Goal: Task Accomplishment & Management: Manage account settings

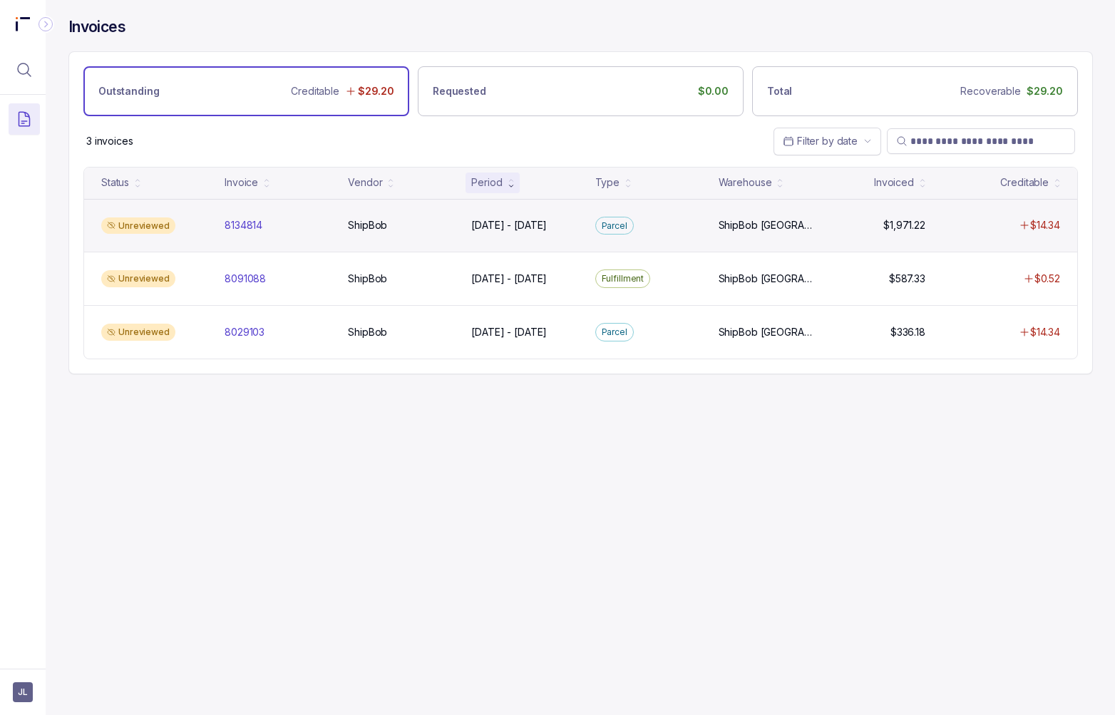
click at [185, 230] on div "Unreviewed" at bounding box center [155, 225] width 118 height 17
click at [190, 229] on div "Unreviewed" at bounding box center [155, 225] width 118 height 17
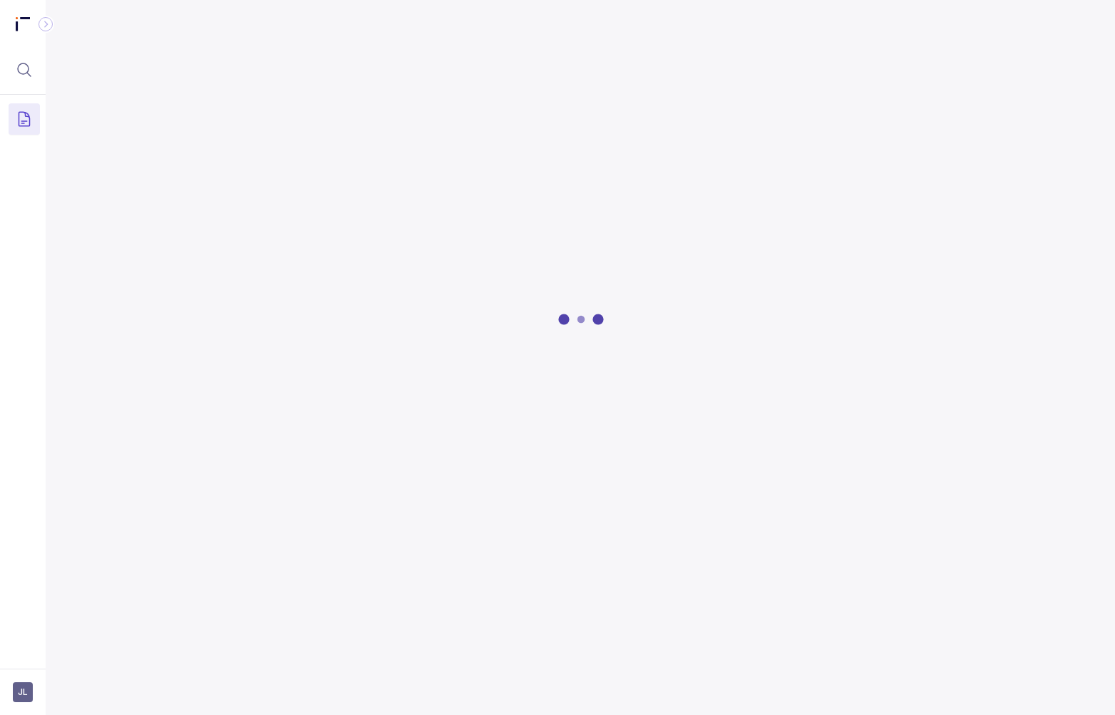
click at [388, 227] on div at bounding box center [580, 319] width 1025 height 407
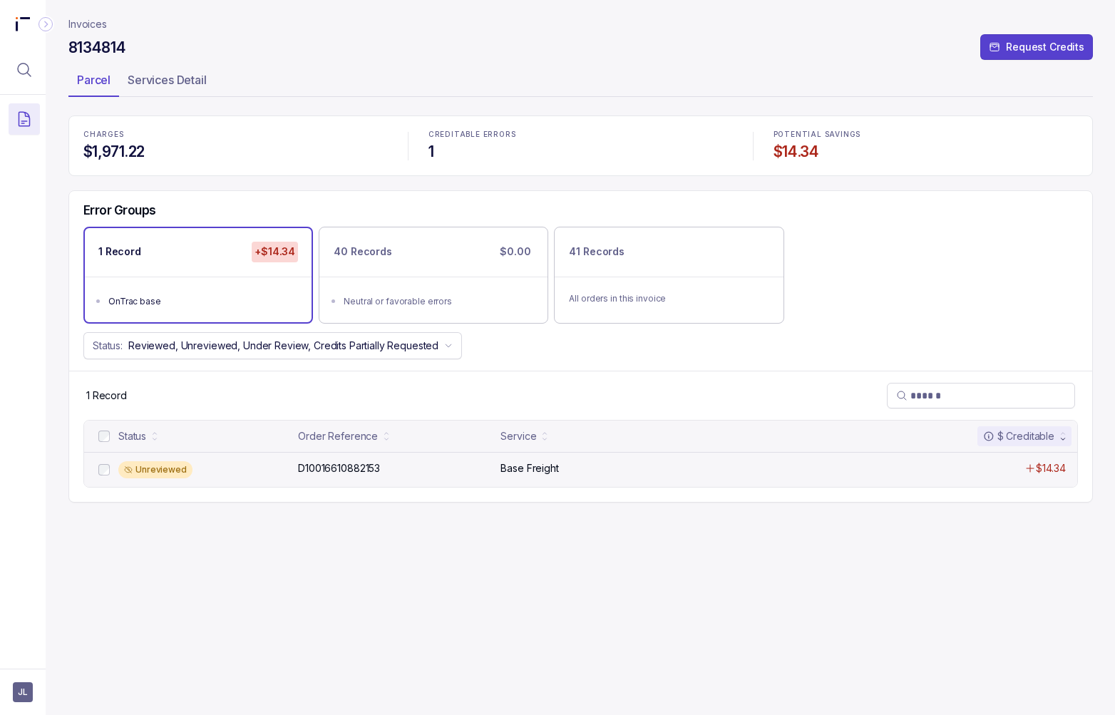
click at [273, 466] on div "Unreviewed" at bounding box center [203, 469] width 171 height 17
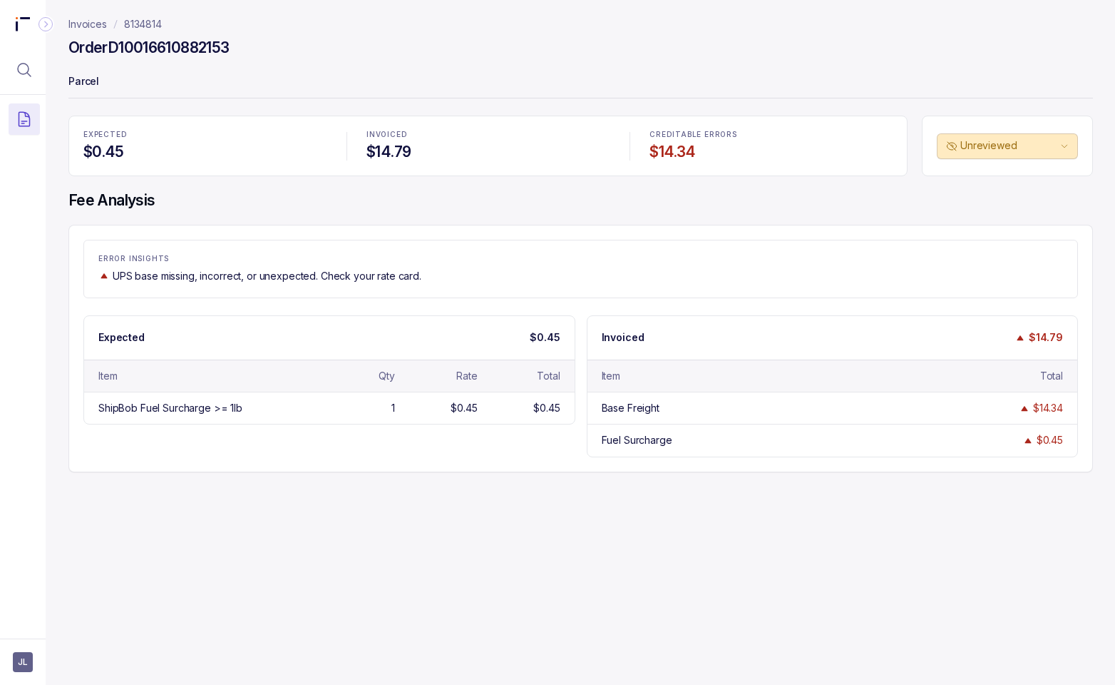
click at [78, 26] on p "Invoices" at bounding box center [87, 24] width 39 height 14
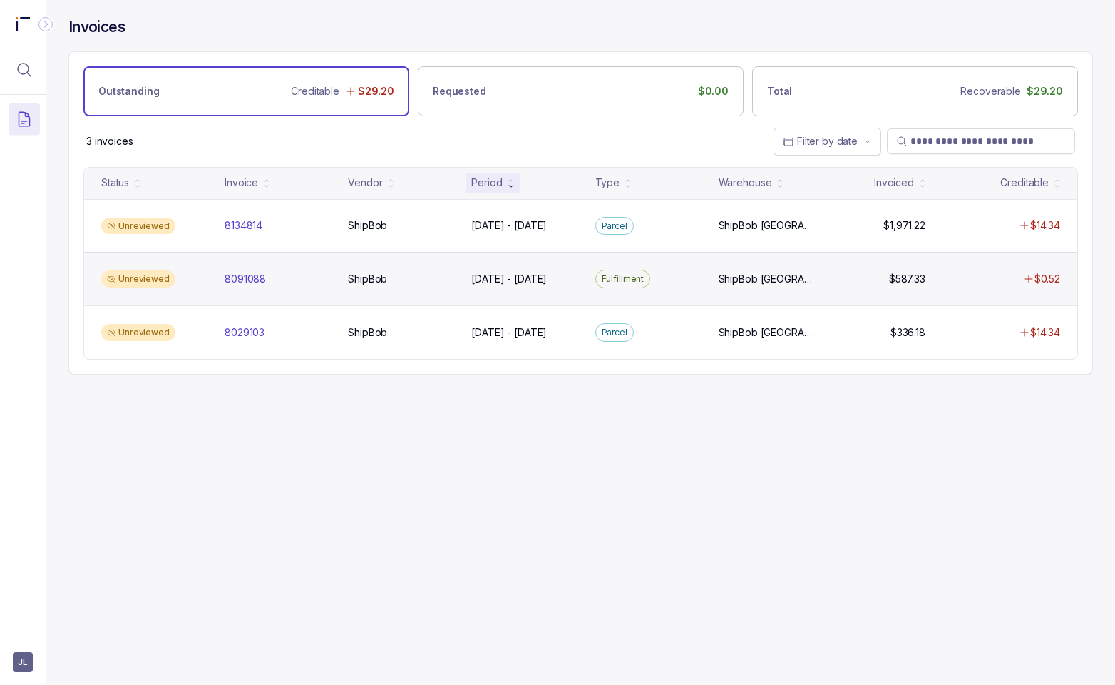
click at [186, 283] on div "Unreviewed" at bounding box center [155, 278] width 118 height 17
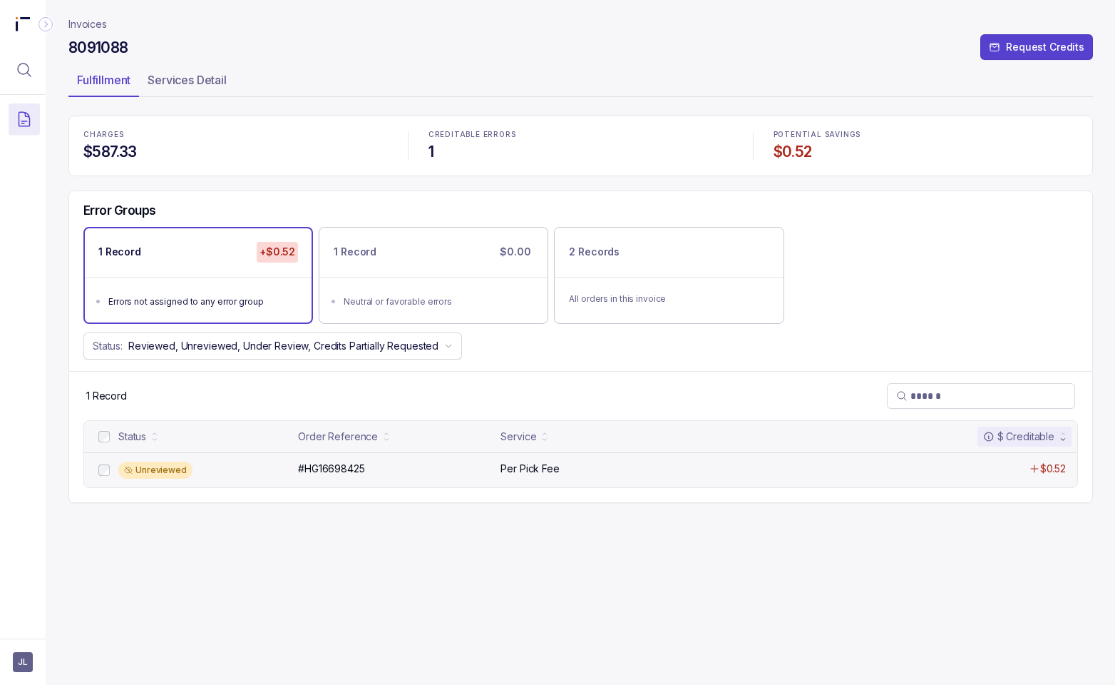
click at [220, 475] on div "Unreviewed" at bounding box center [203, 469] width 171 height 17
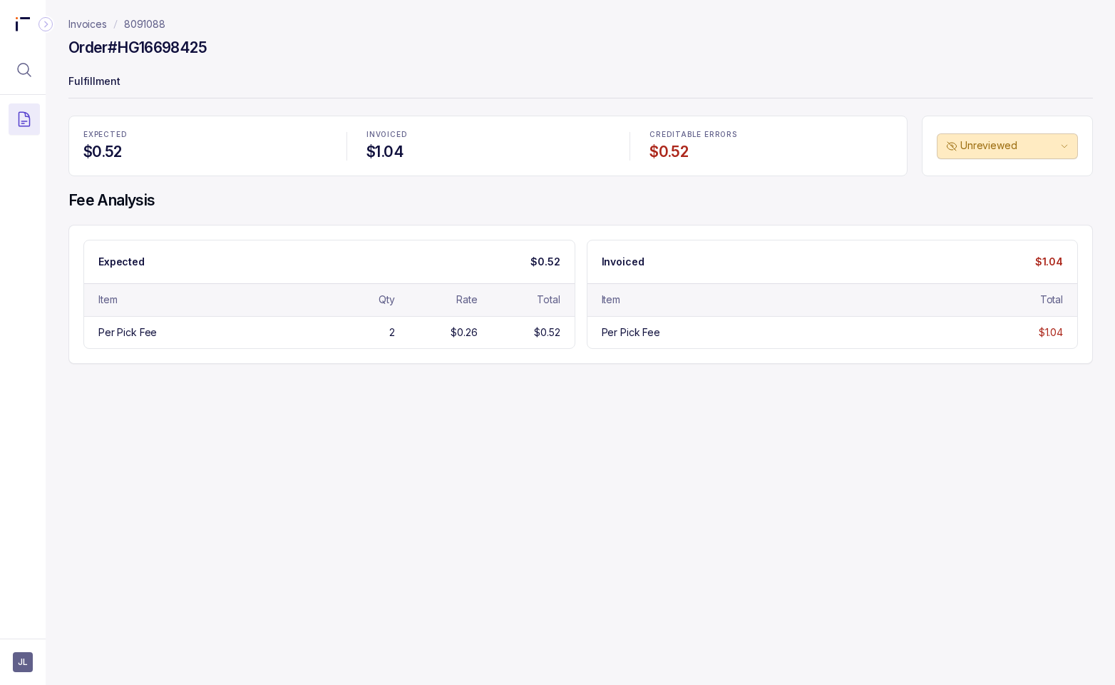
click at [81, 27] on p "Invoices" at bounding box center [87, 24] width 39 height 14
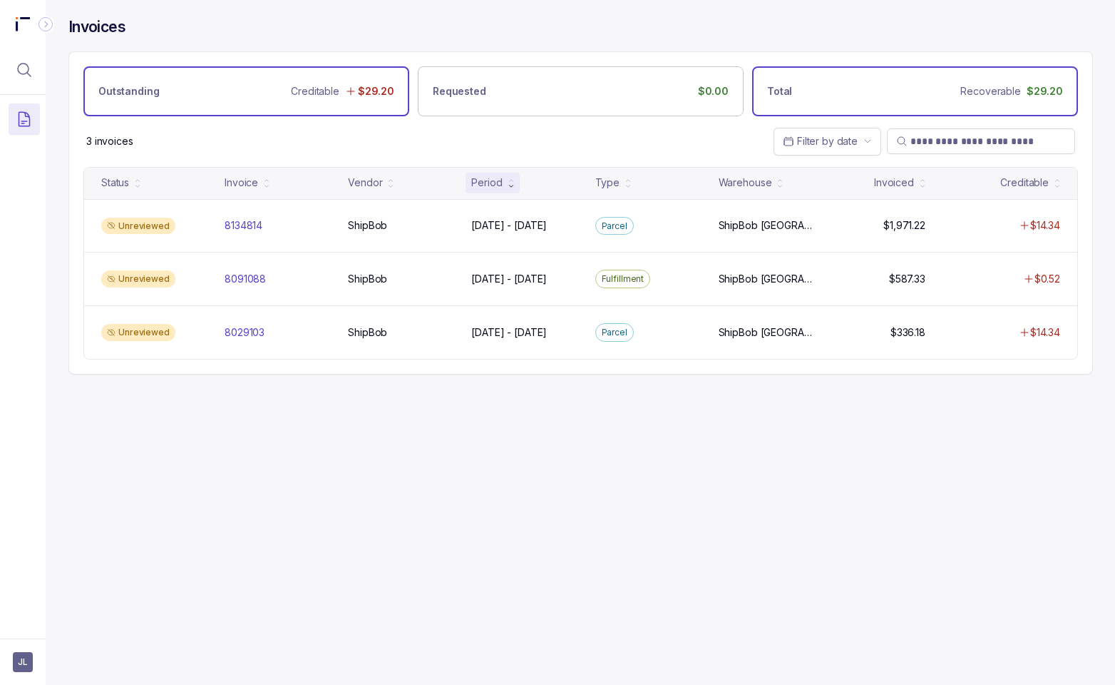
click at [983, 109] on div "Total Recoverable $29.20" at bounding box center [915, 91] width 326 height 50
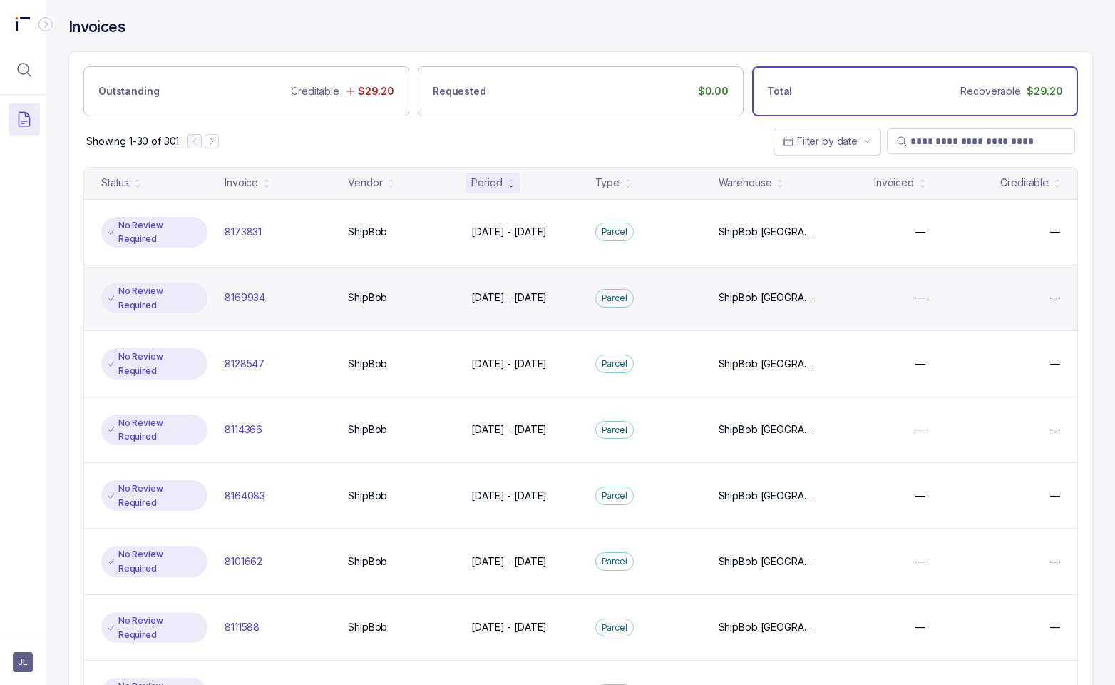
click at [121, 282] on div "No Review Required" at bounding box center [154, 297] width 106 height 31
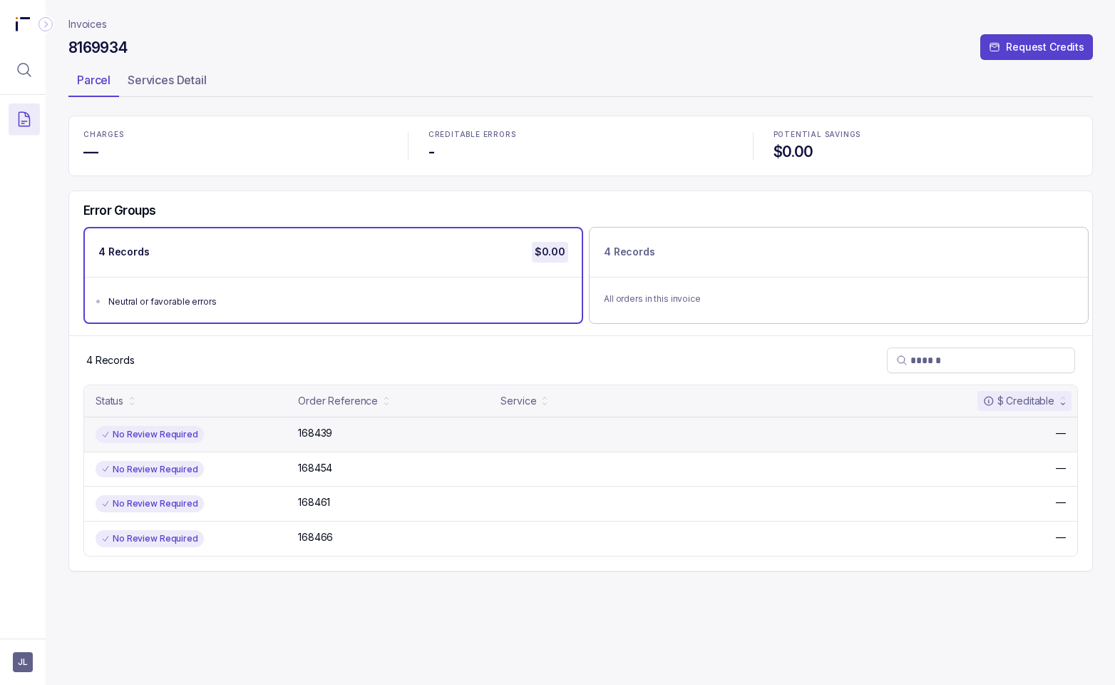
click at [215, 429] on div "No Review Required" at bounding box center [193, 434] width 194 height 17
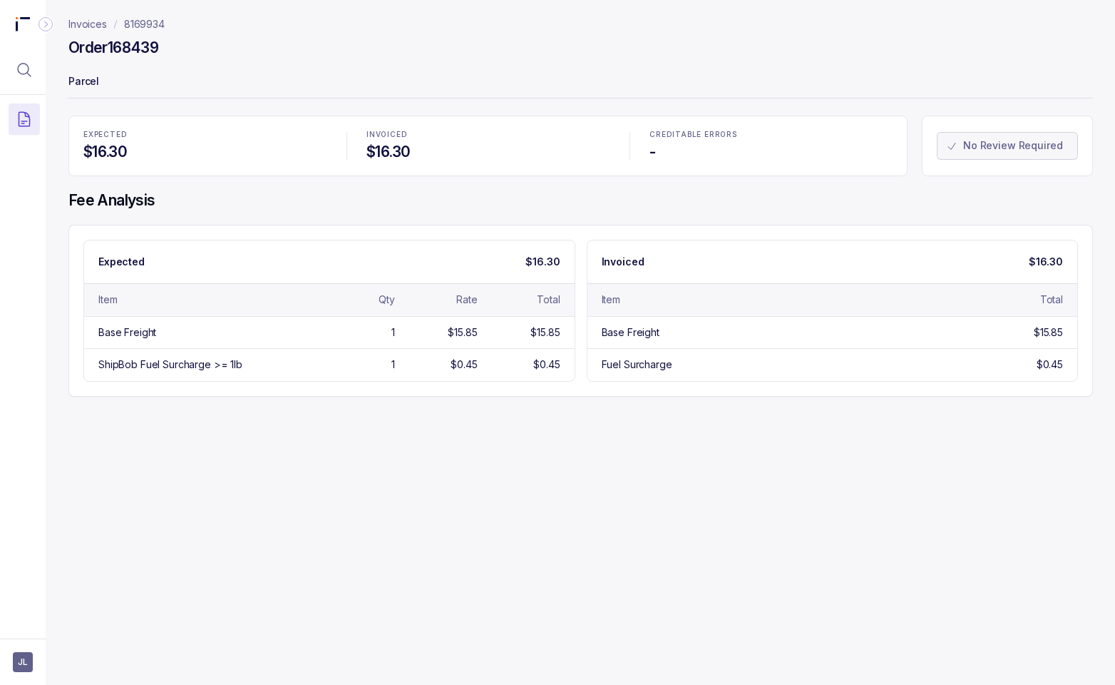
click at [86, 24] on p "Invoices" at bounding box center [87, 24] width 39 height 14
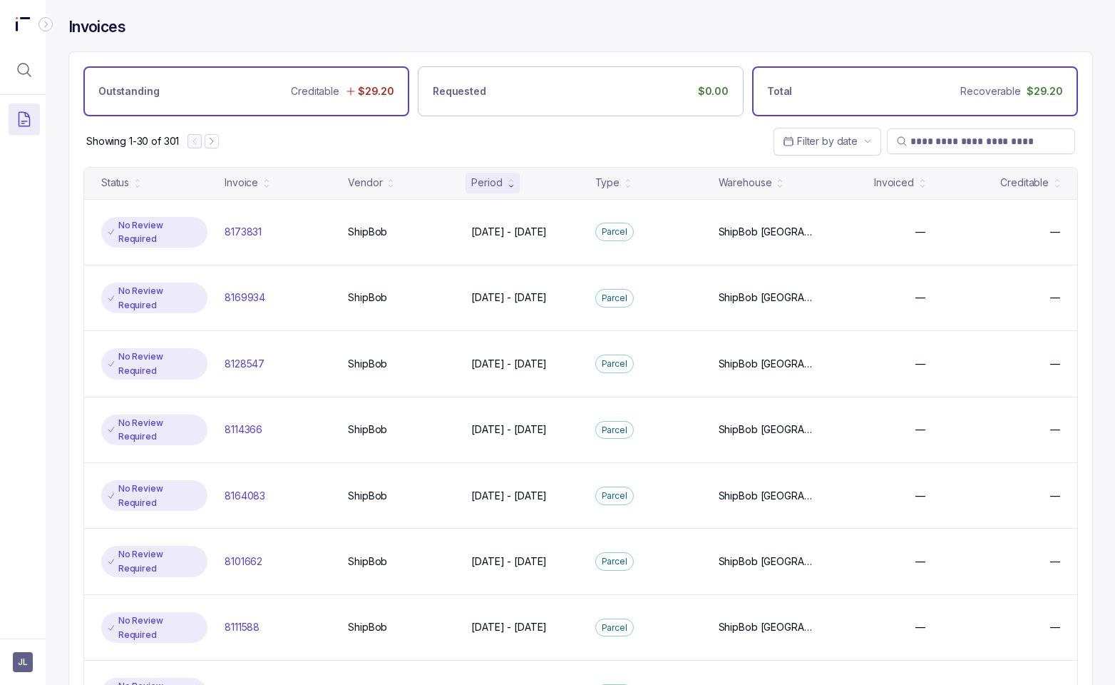
click at [240, 102] on div "Outstanding Creditable $29.20" at bounding box center [246, 91] width 326 height 50
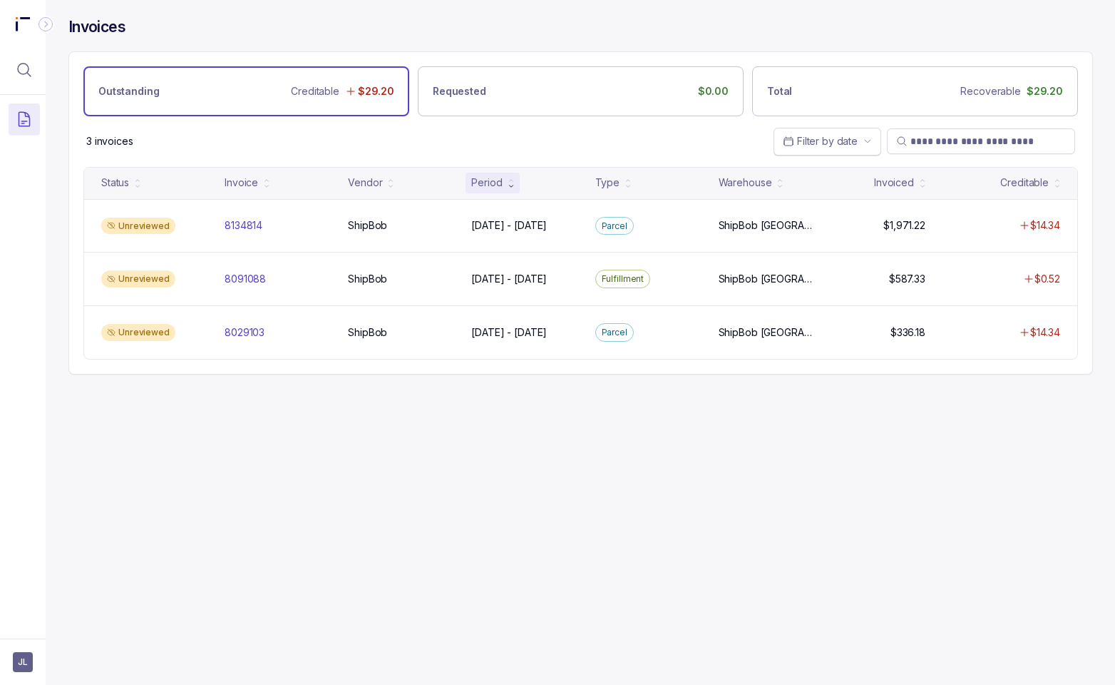
click at [847, 136] on span "Filter by date" at bounding box center [827, 141] width 61 height 12
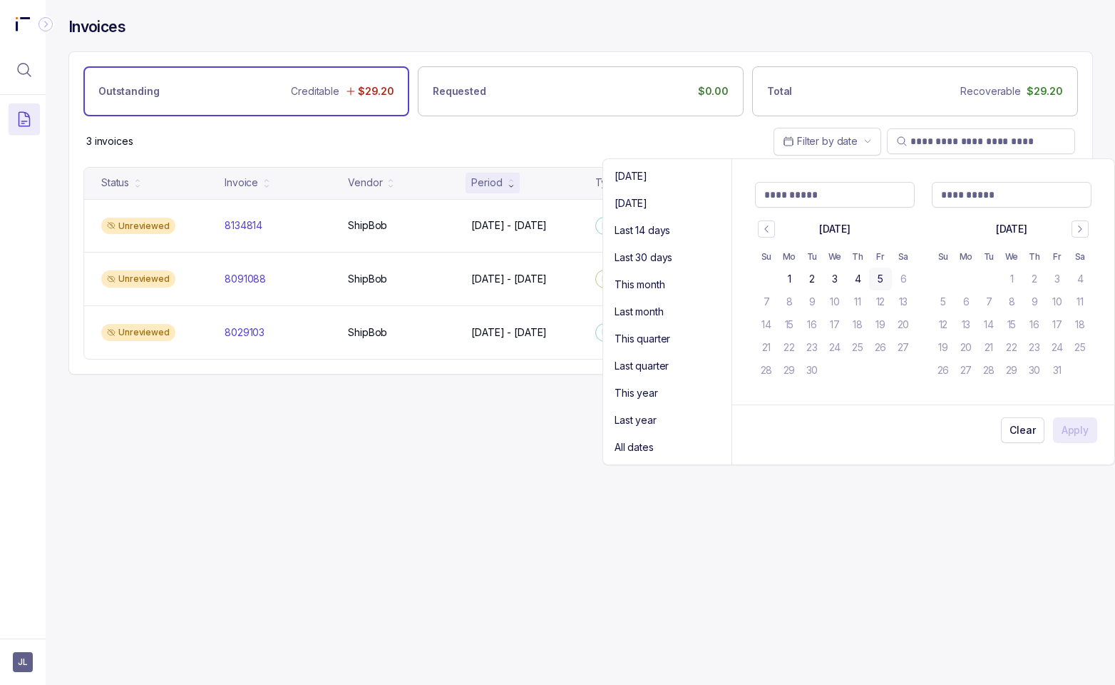
drag, startPoint x: 473, startPoint y: 149, endPoint x: 257, endPoint y: 149, distance: 216.1
click at [468, 148] on div "3 invoices Filter by date" at bounding box center [580, 141] width 1023 height 50
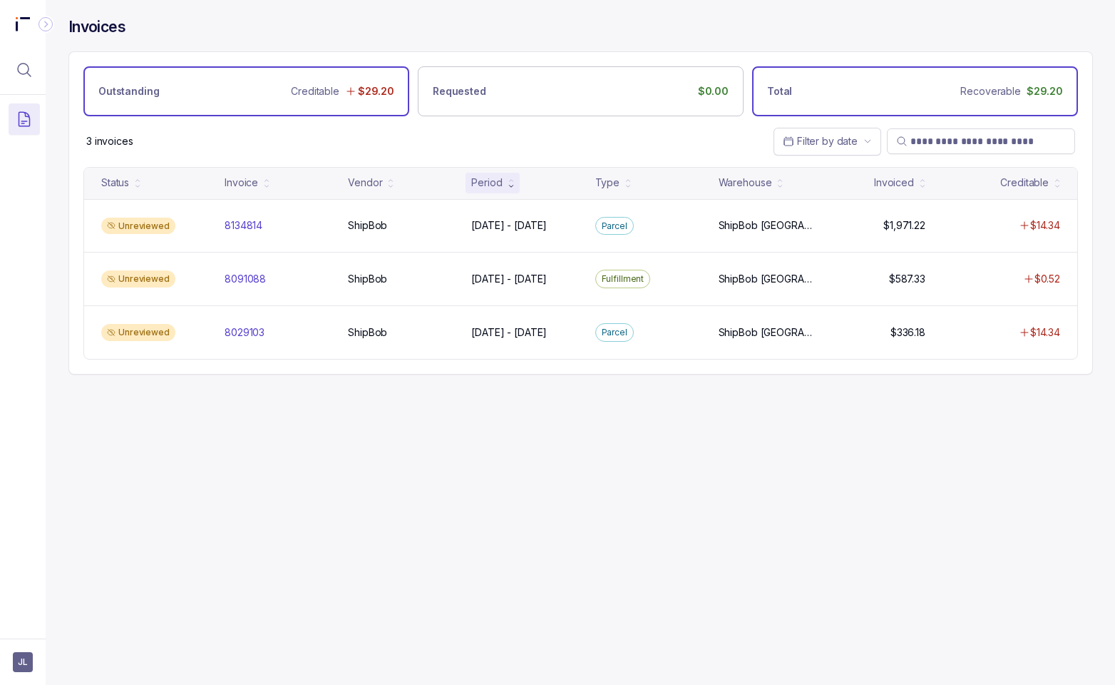
click at [888, 94] on div "Total Recoverable $29.20" at bounding box center [915, 91] width 326 height 50
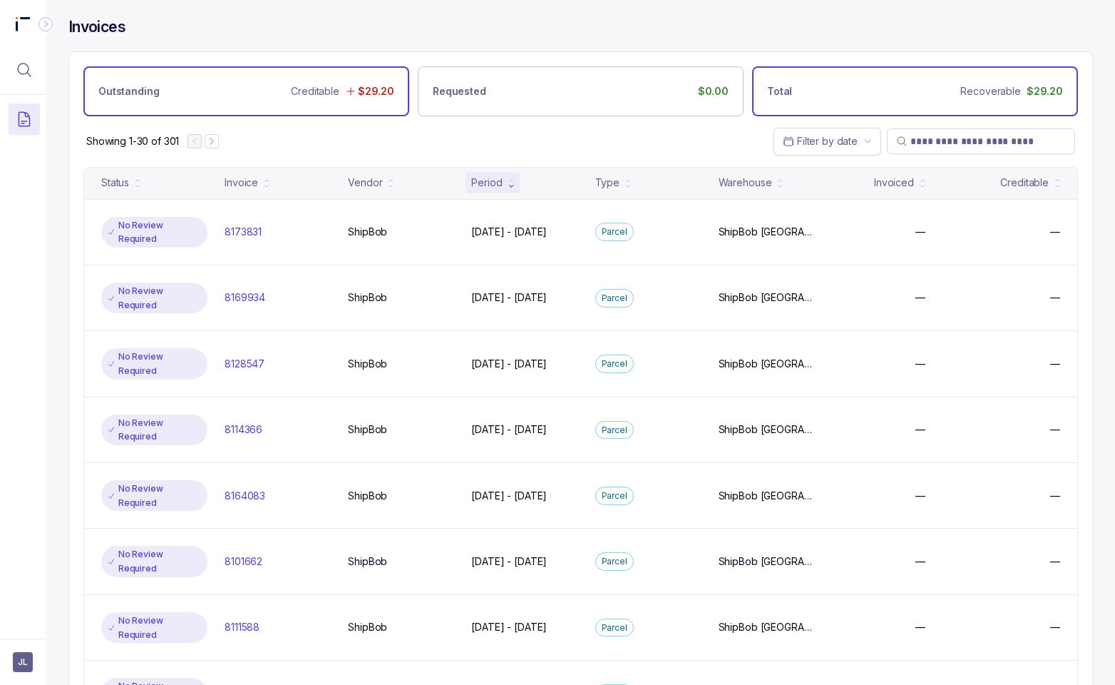
click at [205, 90] on div "Outstanding Creditable $29.20" at bounding box center [246, 91] width 326 height 50
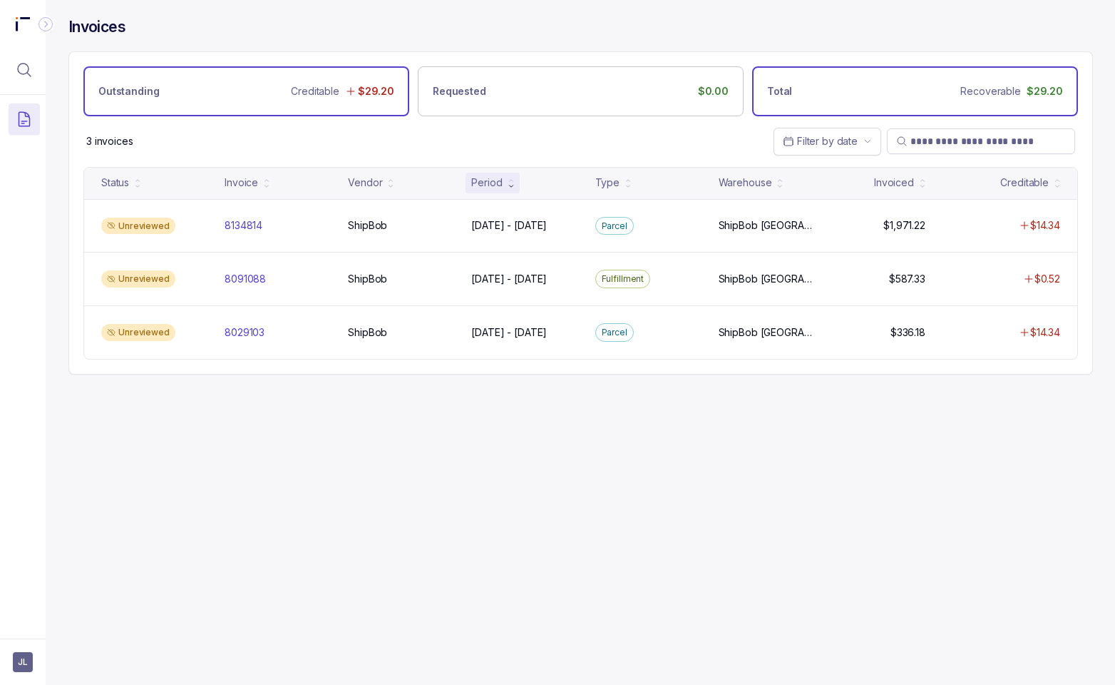
click at [968, 88] on div "Total Recoverable $29.20" at bounding box center [915, 91] width 326 height 50
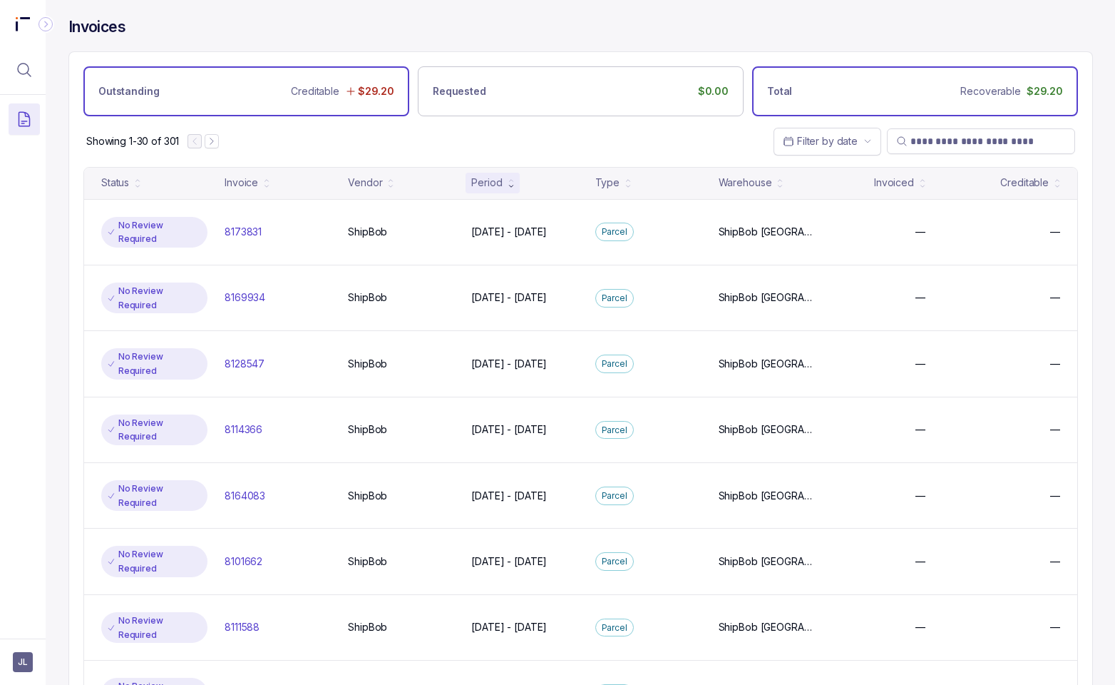
click at [245, 89] on div "Outstanding Creditable $29.20" at bounding box center [246, 91] width 326 height 50
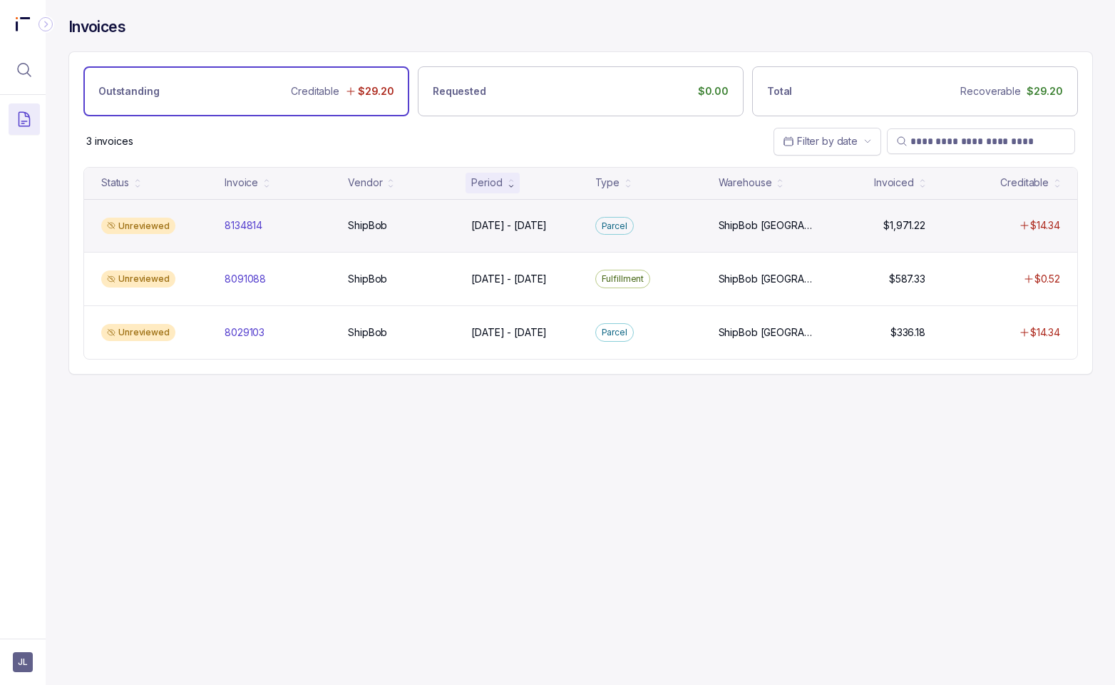
click at [147, 226] on div "Unreviewed" at bounding box center [138, 225] width 74 height 17
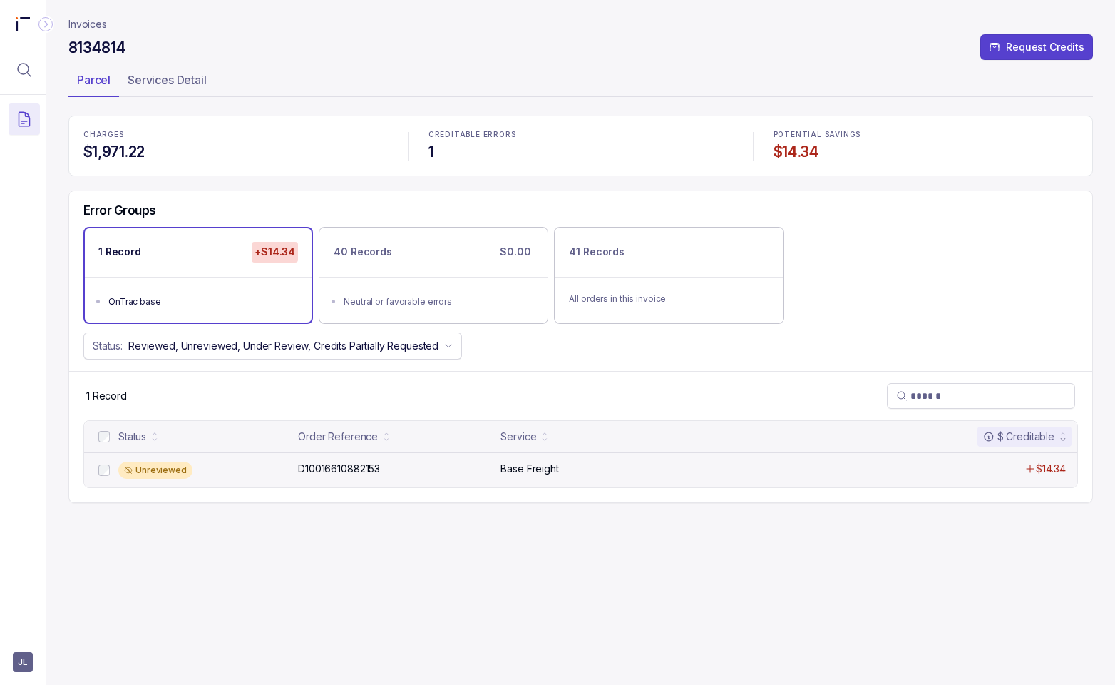
click at [168, 475] on div "Unreviewed" at bounding box center [155, 469] width 74 height 17
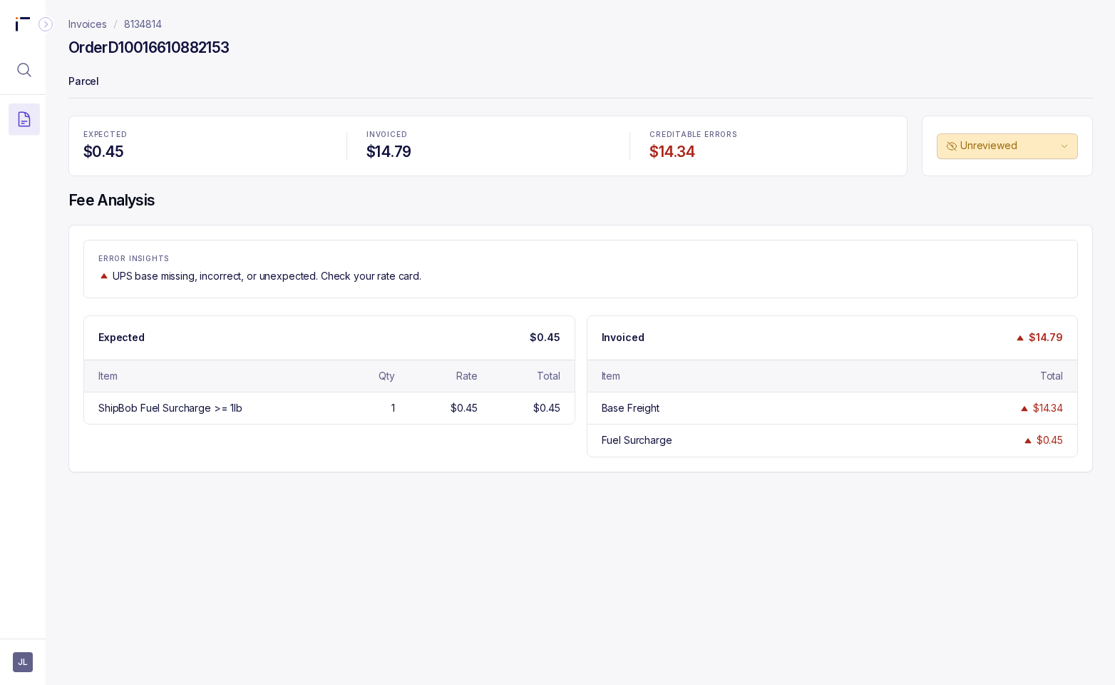
click at [91, 25] on p "Invoices" at bounding box center [87, 24] width 39 height 14
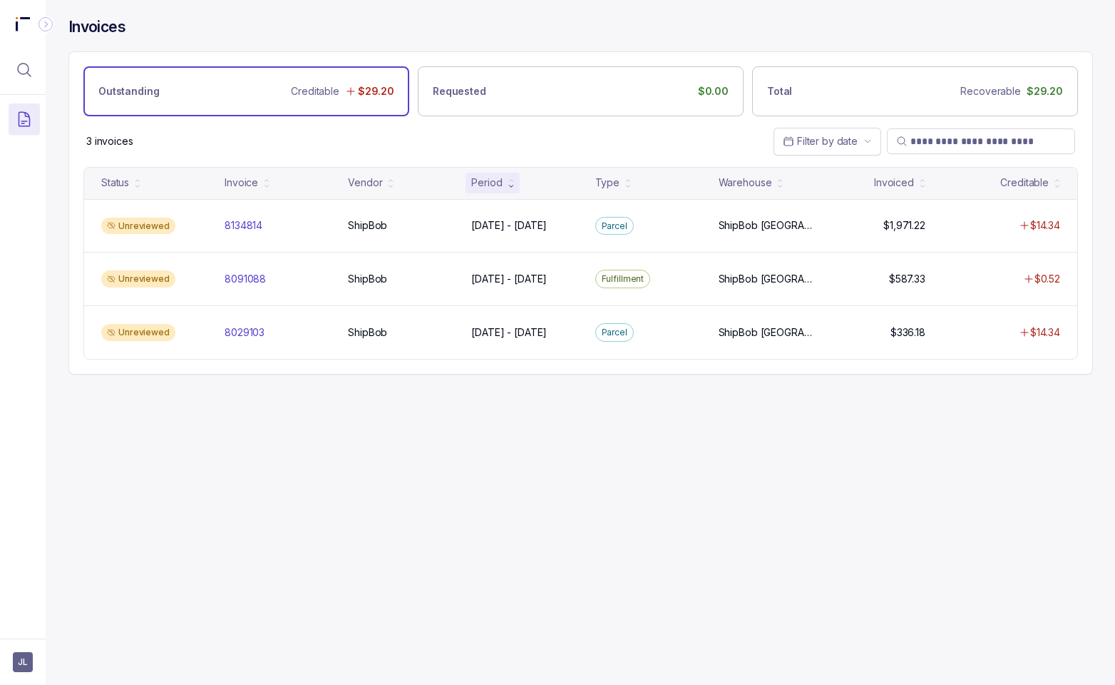
click at [176, 560] on div "Invoices Outstanding Creditable $29.20 Requested $0.00 Total Recoverable $29.20…" at bounding box center [575, 342] width 1059 height 685
drag, startPoint x: 118, startPoint y: 445, endPoint x: 56, endPoint y: 441, distance: 62.1
click at [118, 445] on div "Invoices Outstanding Creditable $29.20 Requested $0.00 Total Recoverable $29.20…" at bounding box center [575, 342] width 1059 height 685
